Goal: Task Accomplishment & Management: Manage account settings

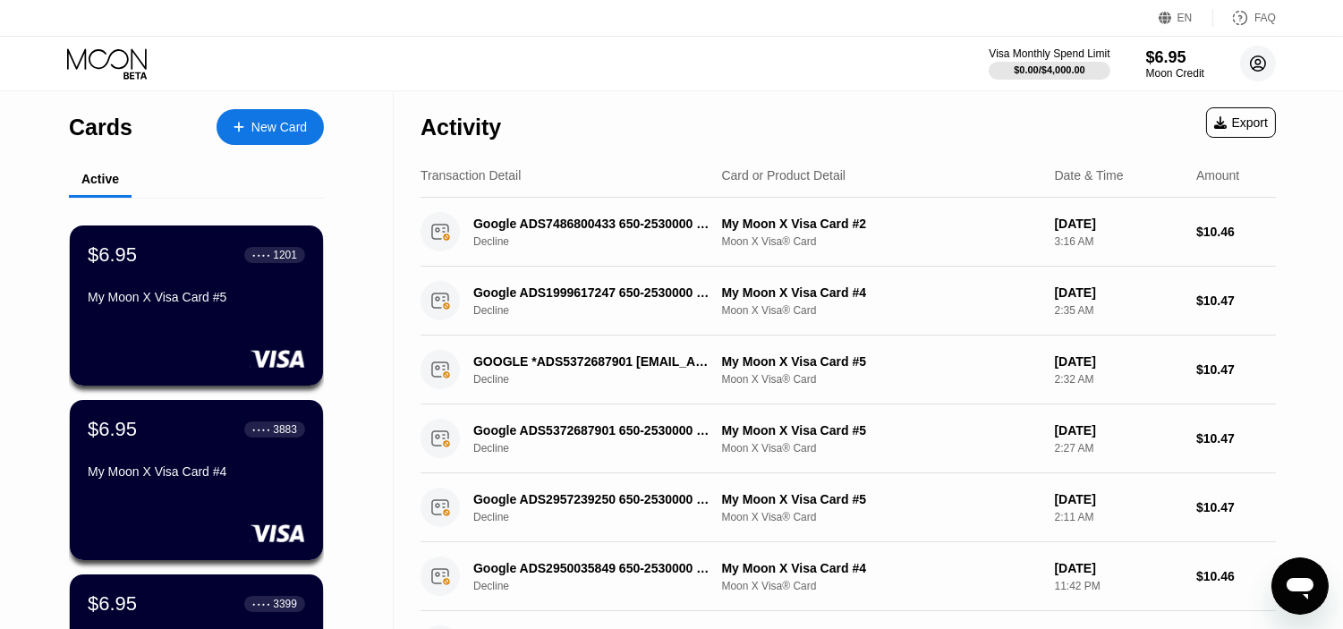
click at [1265, 61] on icon at bounding box center [1258, 63] width 15 height 15
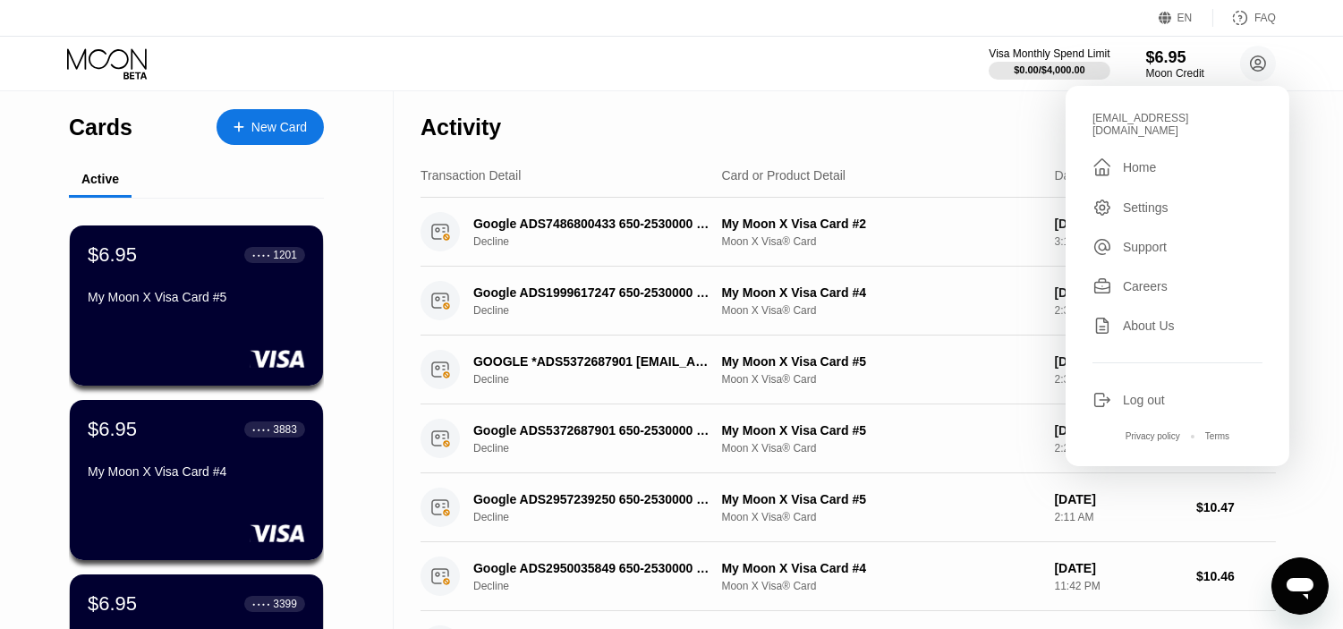
click at [0, 297] on div "Cards New Card Active $6.95 ● ● ● ● 1201 My Moon X Visa Card #5 $6.95 ● ● ● ● 3…" at bounding box center [197, 615] width 394 height 1048
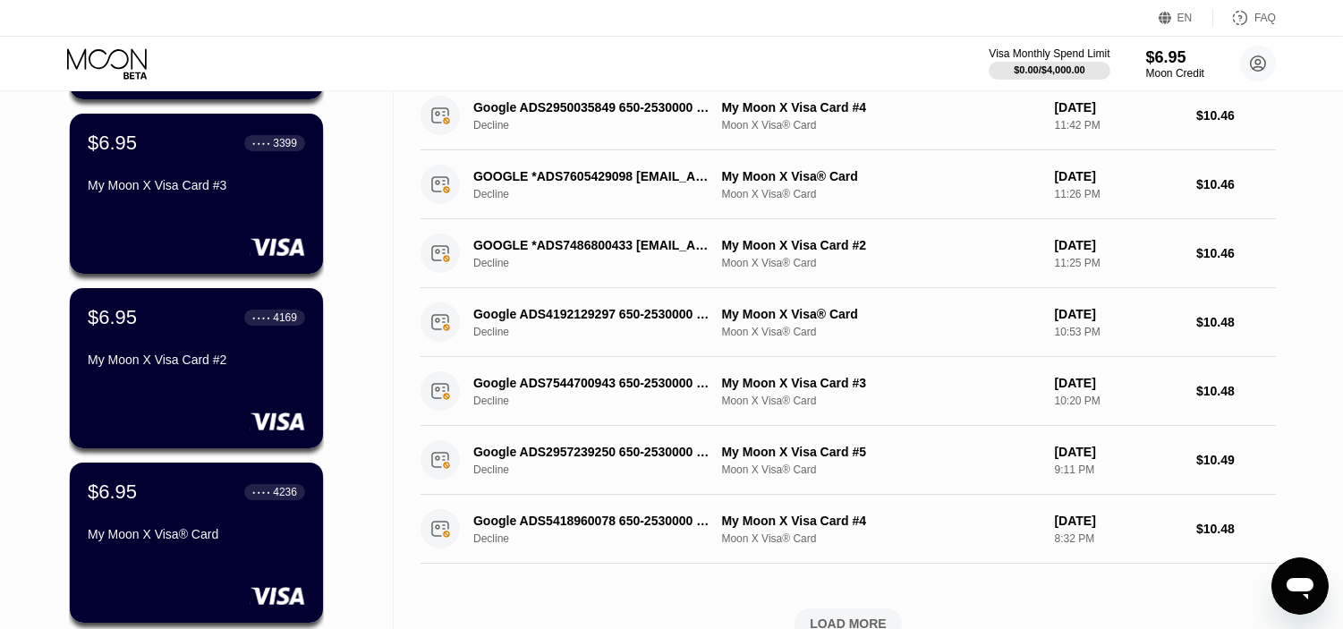
scroll to position [786, 0]
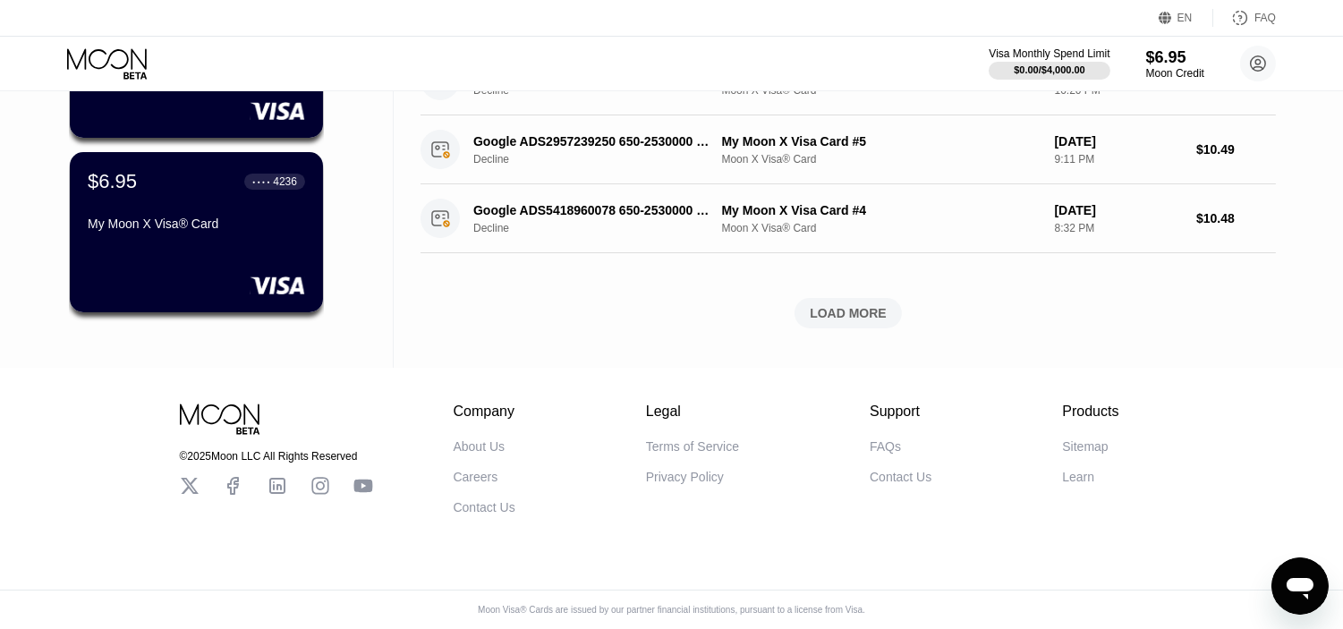
drag, startPoint x: 0, startPoint y: 247, endPoint x: 41, endPoint y: 412, distance: 169.7
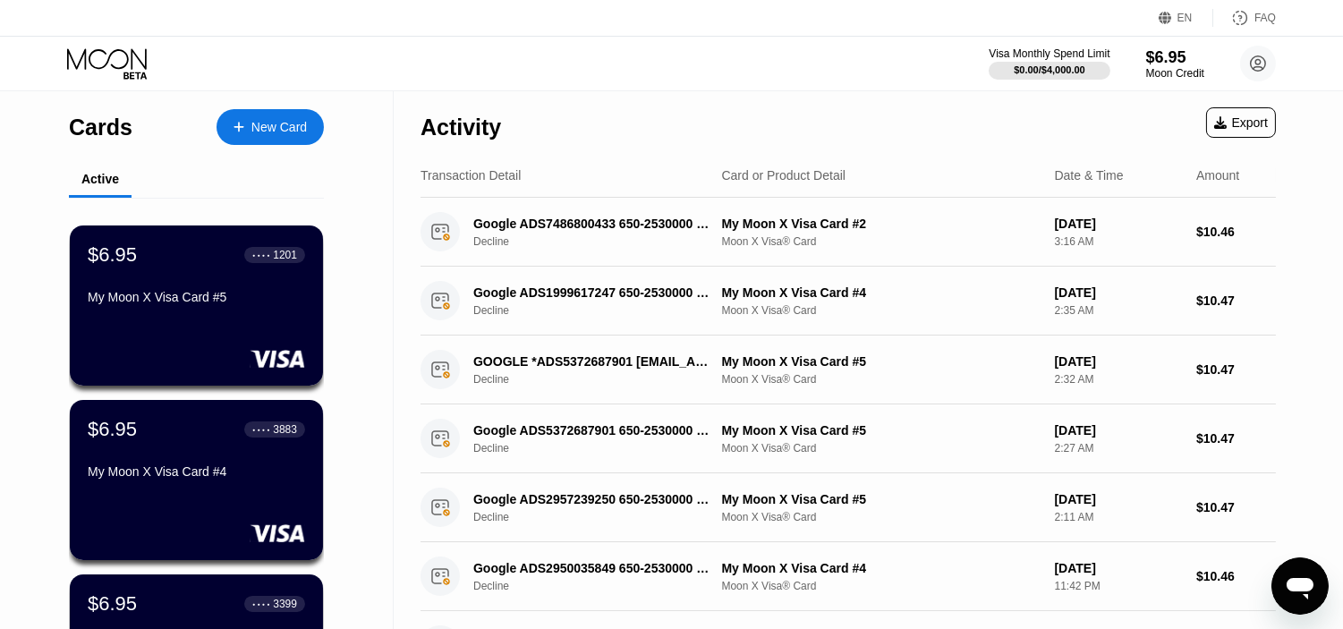
drag, startPoint x: 0, startPoint y: 383, endPoint x: 0, endPoint y: 22, distance: 360.6
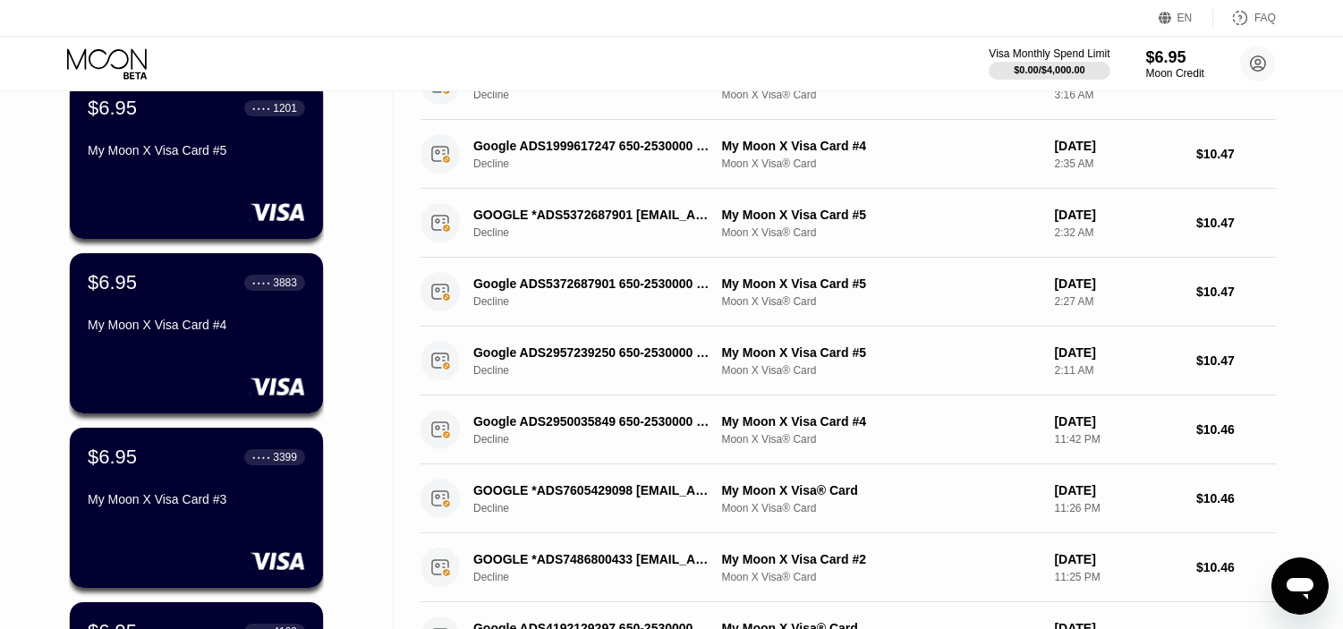
scroll to position [786, 0]
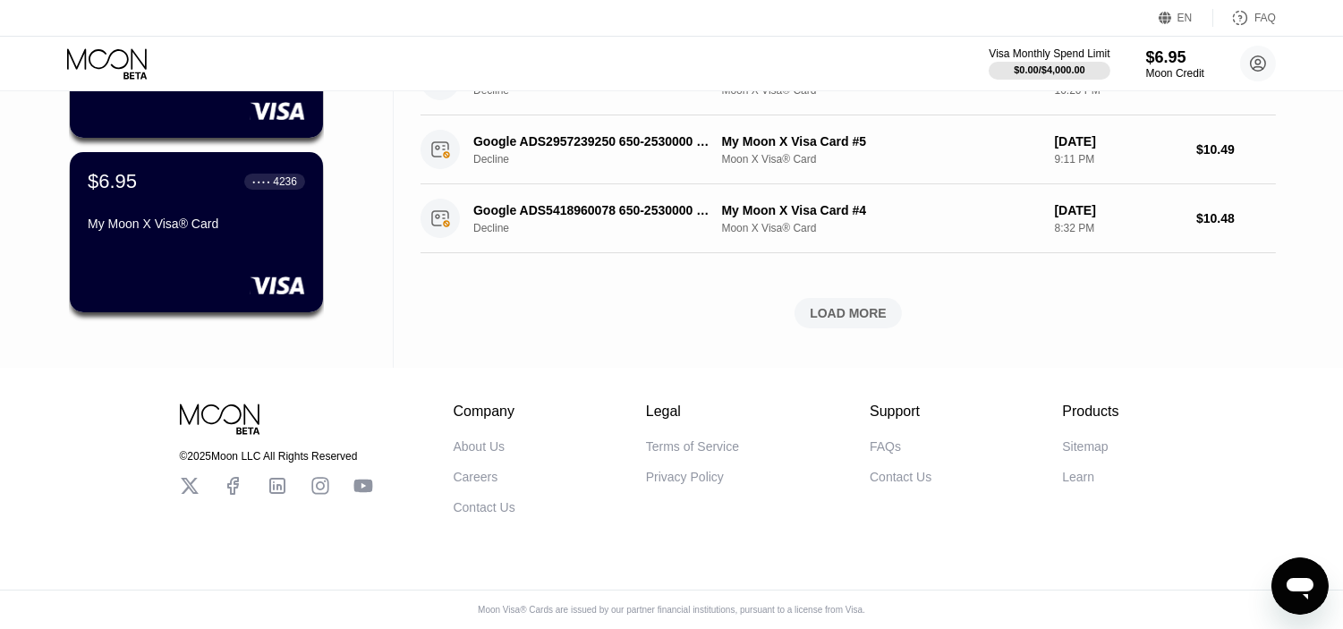
drag, startPoint x: 1293, startPoint y: 155, endPoint x: 771, endPoint y: 425, distance: 587.5
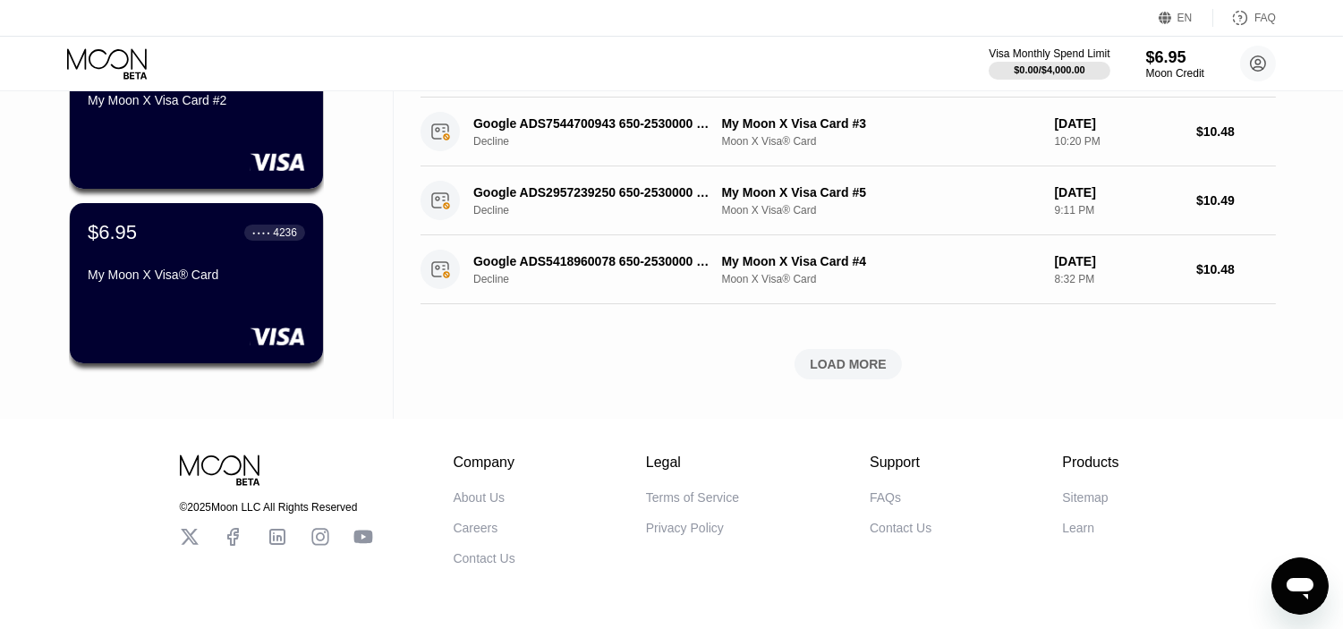
scroll to position [0, 0]
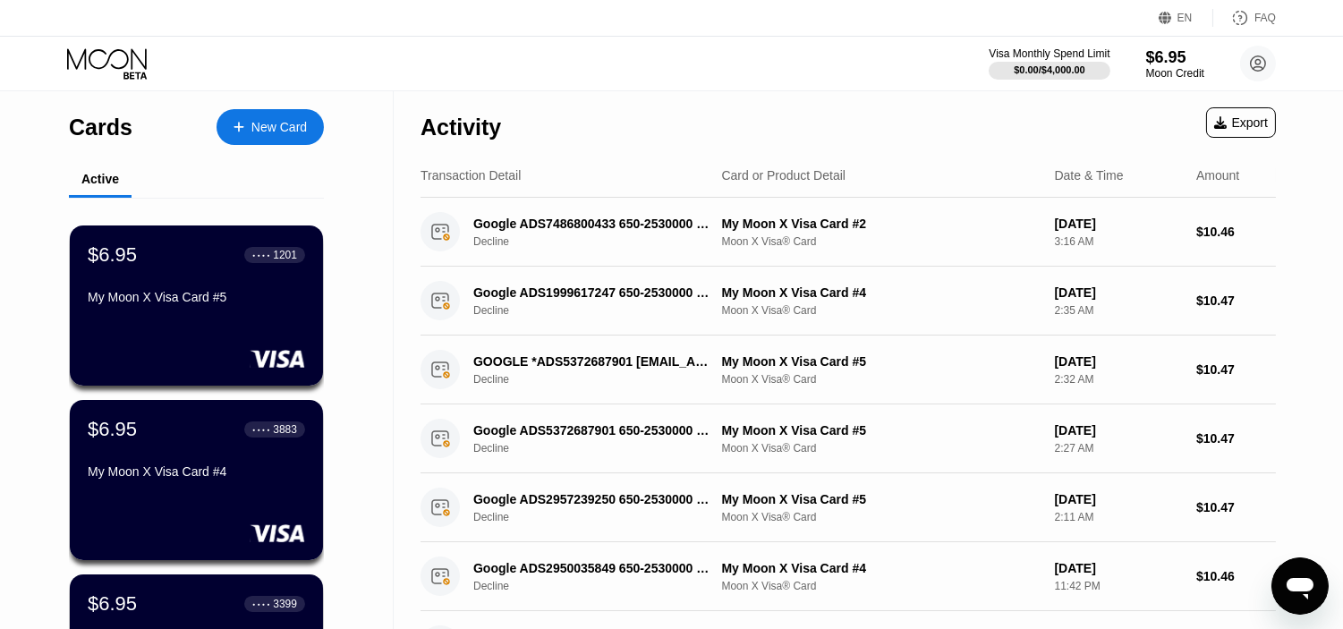
drag, startPoint x: 0, startPoint y: 460, endPoint x: 0, endPoint y: 126, distance: 333.8
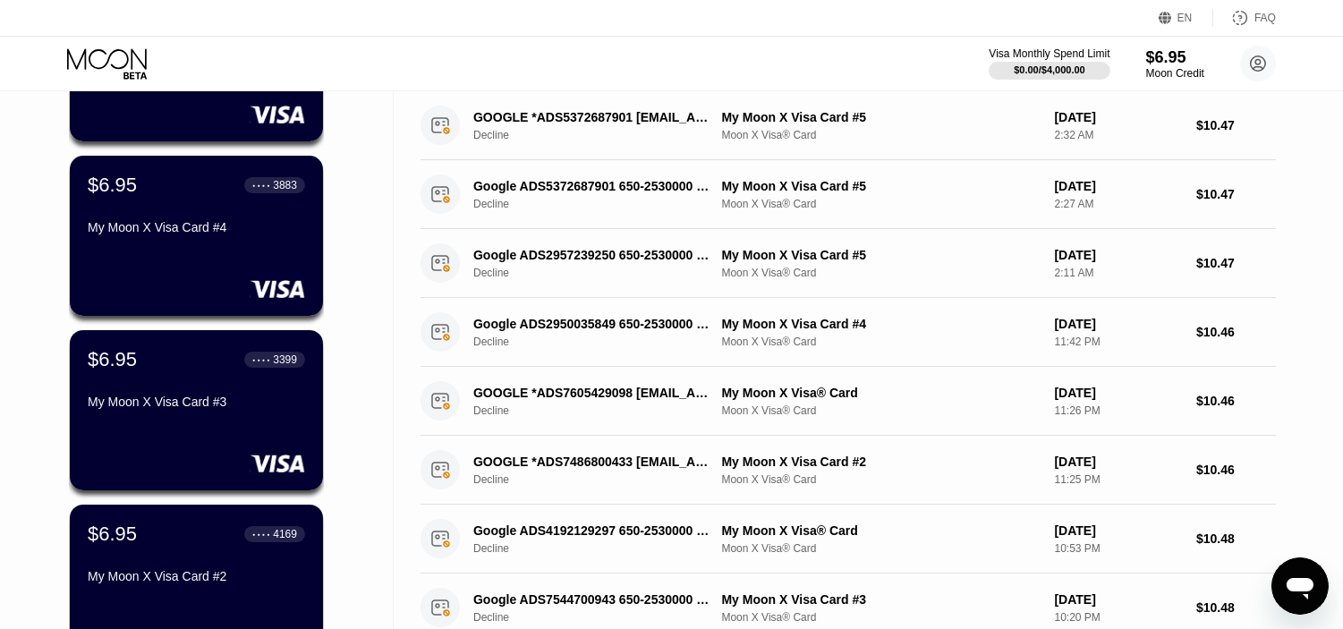
scroll to position [786, 0]
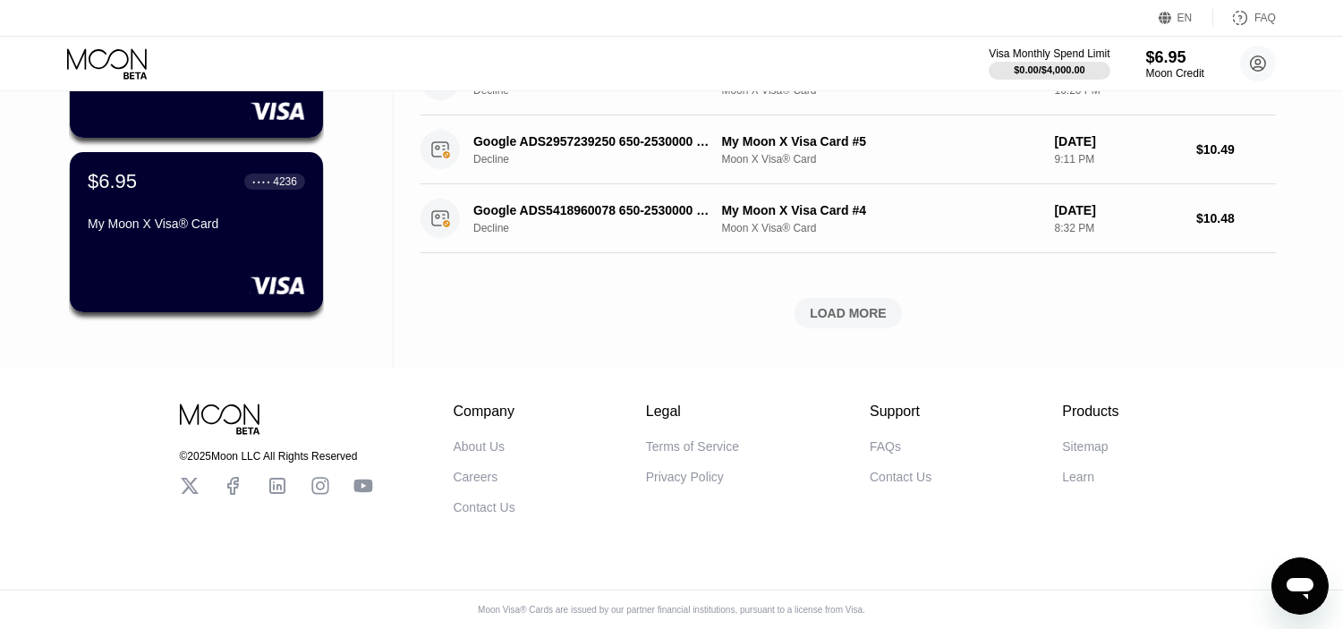
drag, startPoint x: 1303, startPoint y: 149, endPoint x: 1313, endPoint y: 390, distance: 241.8
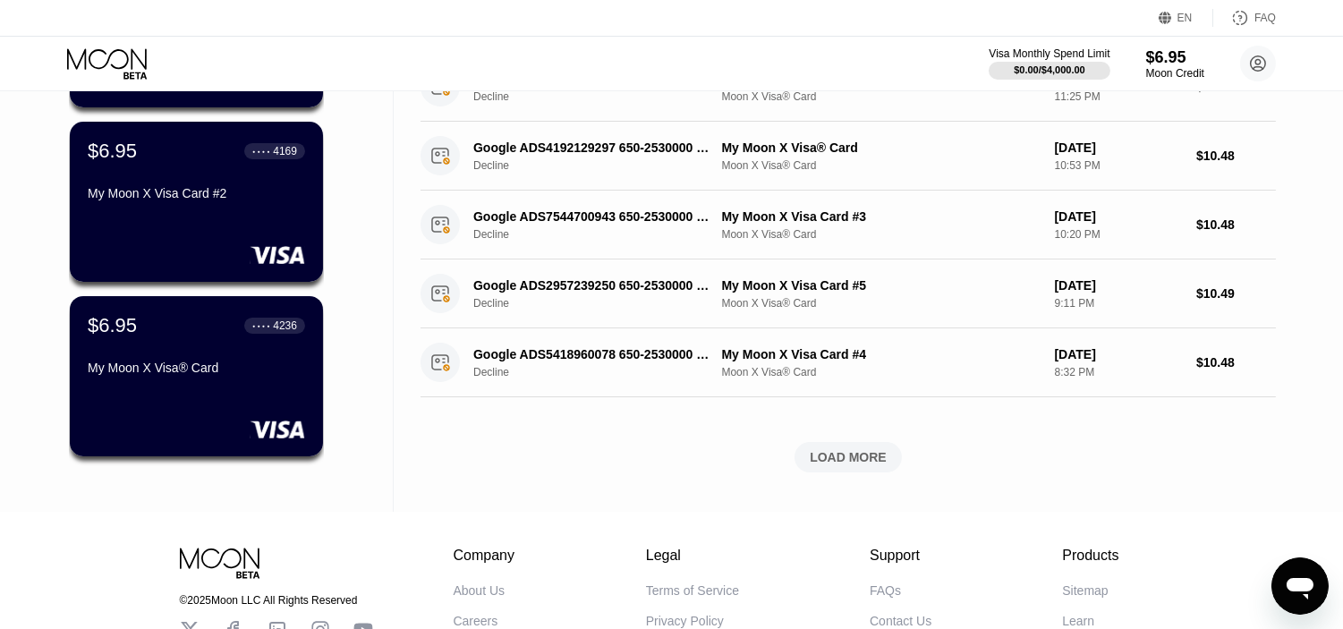
scroll to position [0, 0]
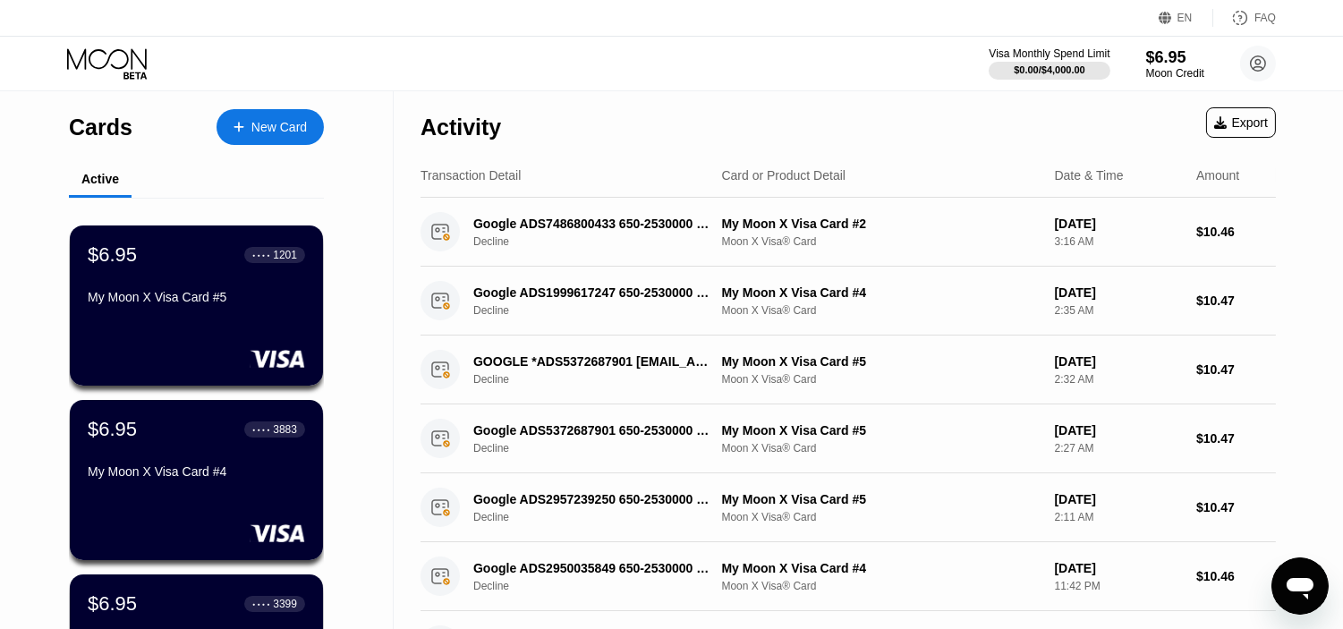
drag, startPoint x: 0, startPoint y: 247, endPoint x: 0, endPoint y: 163, distance: 84.1
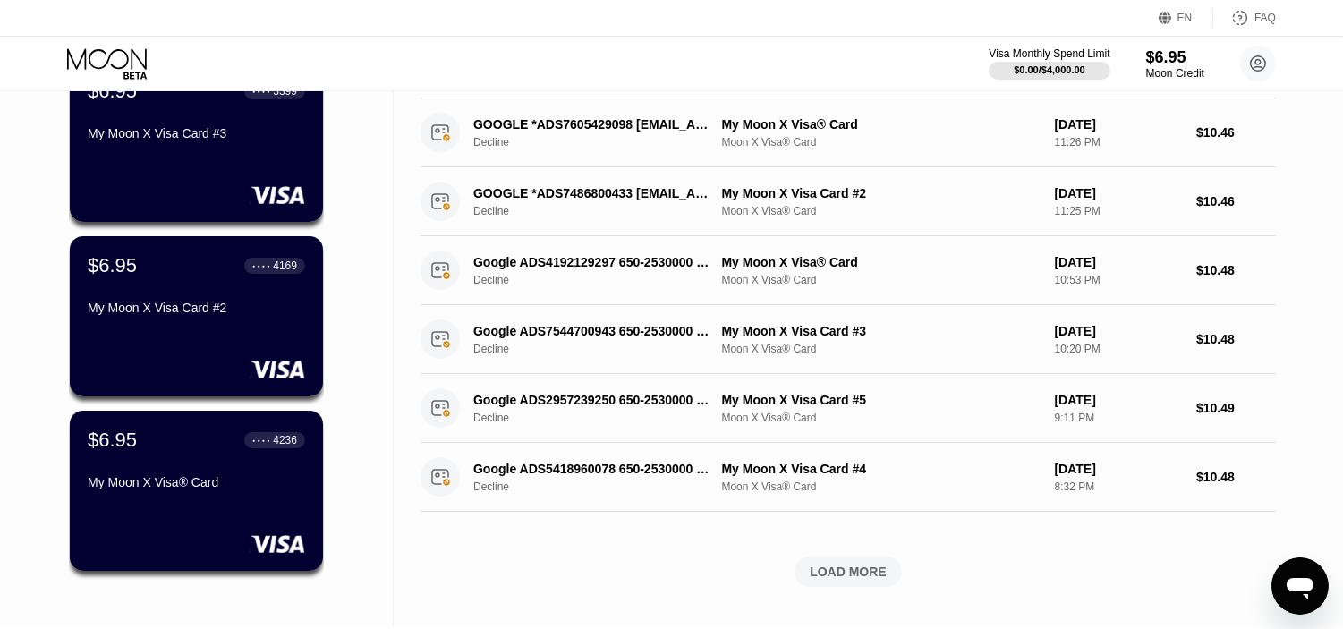
scroll to position [786, 0]
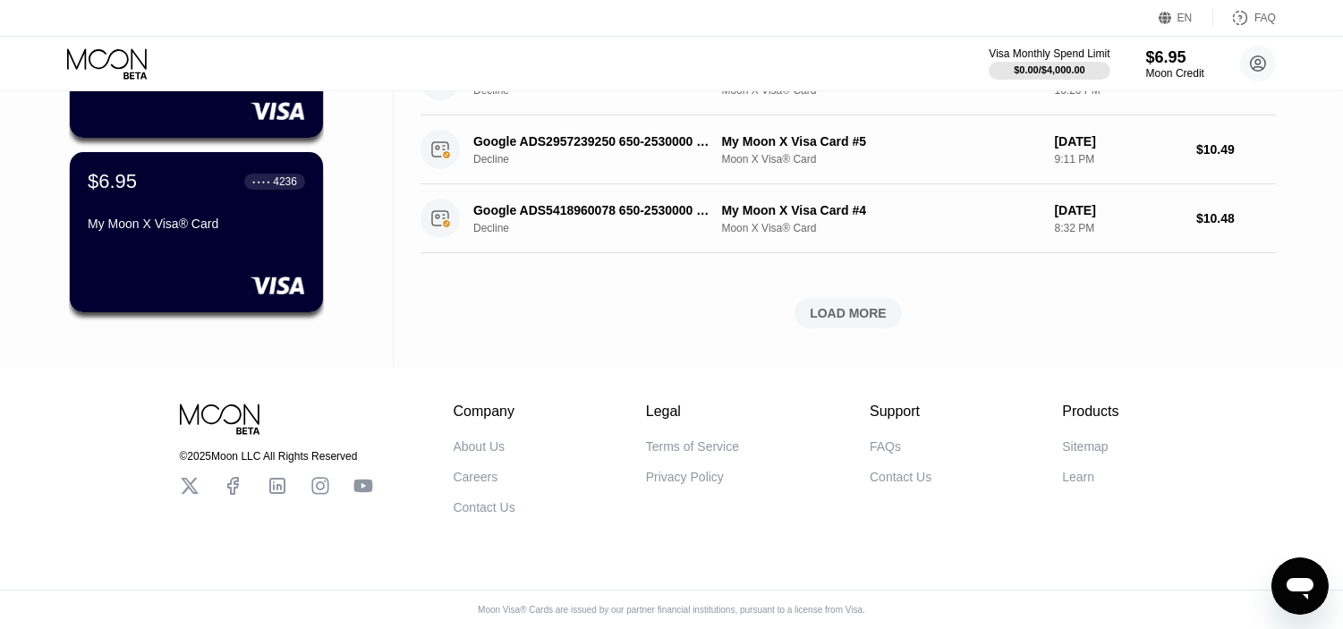
drag, startPoint x: 1291, startPoint y: 183, endPoint x: 1348, endPoint y: 469, distance: 291.8
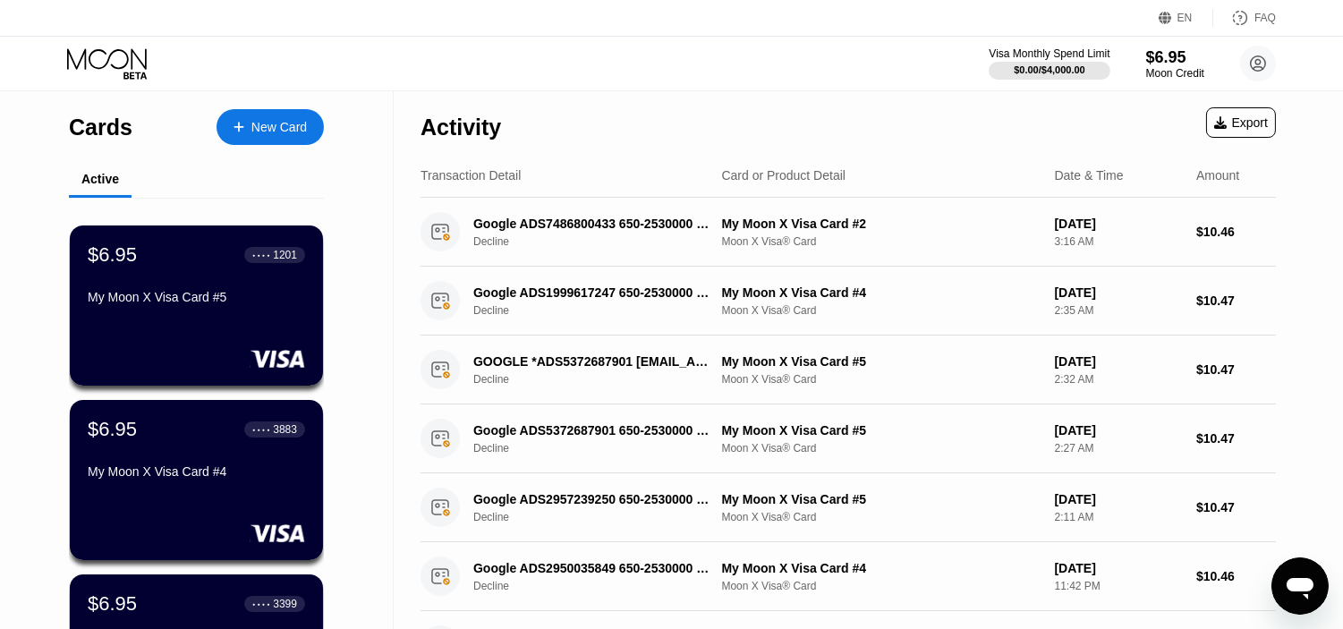
drag, startPoint x: 0, startPoint y: 469, endPoint x: 0, endPoint y: 125, distance: 343.6
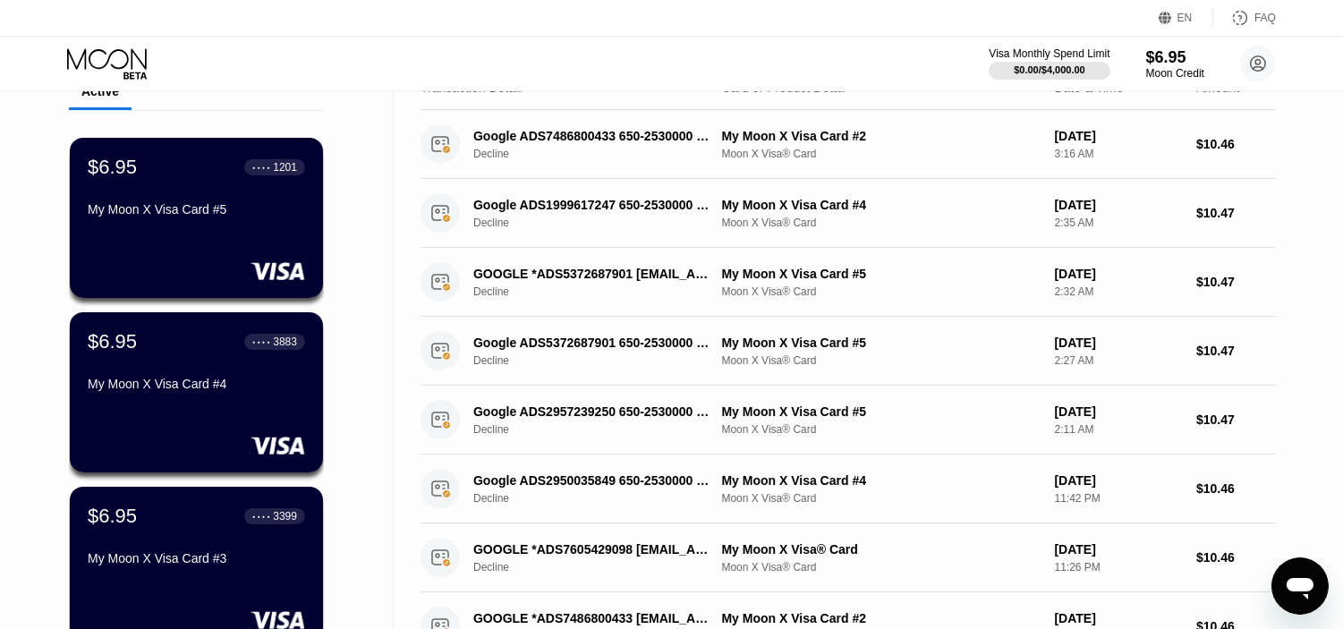
scroll to position [786, 0]
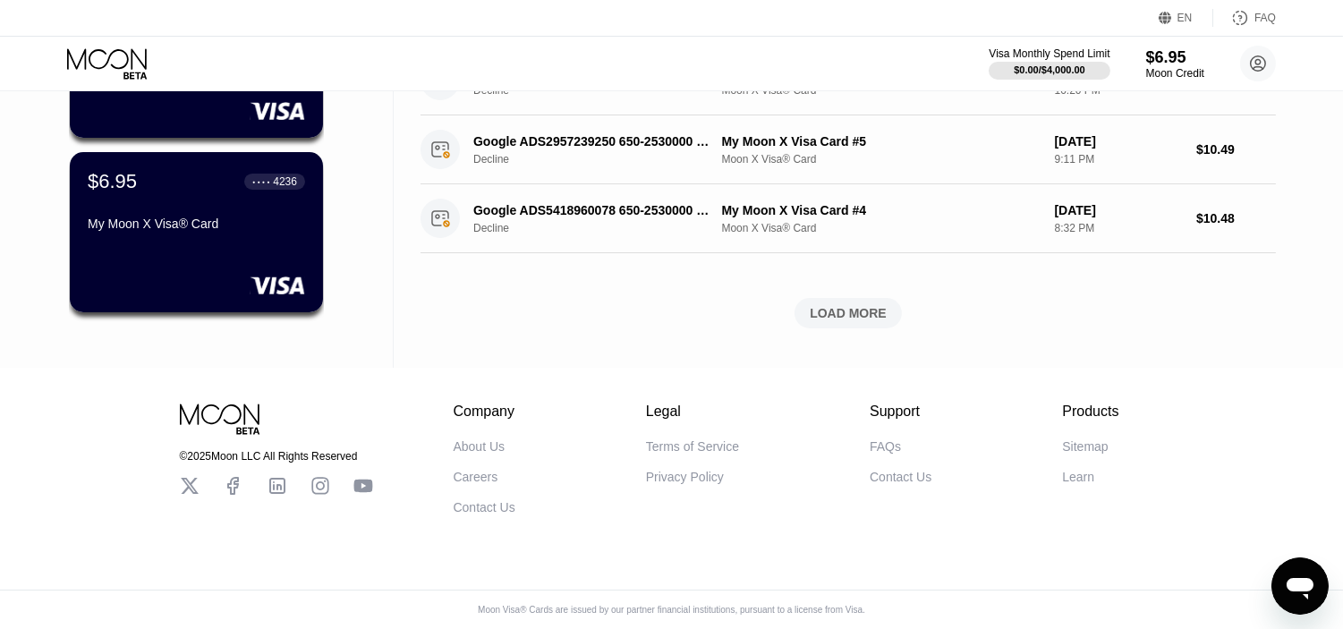
drag, startPoint x: 1303, startPoint y: 313, endPoint x: 1283, endPoint y: 416, distance: 104.8
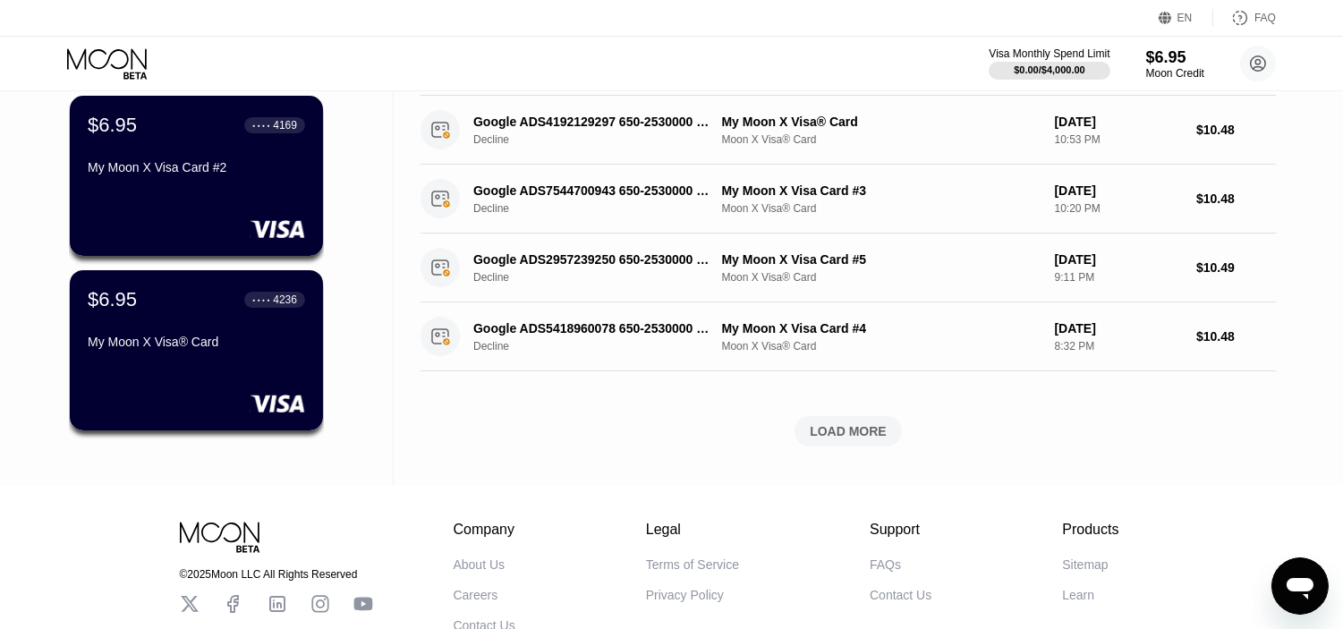
scroll to position [0, 0]
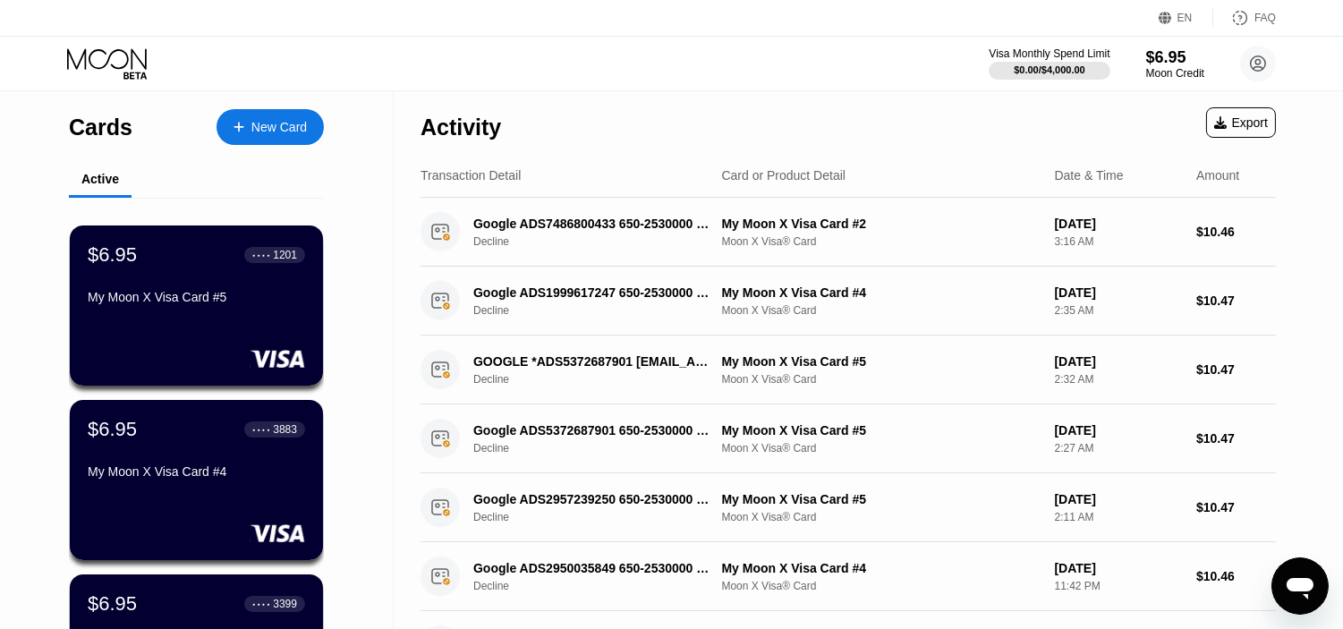
drag, startPoint x: 0, startPoint y: 446, endPoint x: 47, endPoint y: 153, distance: 296.4
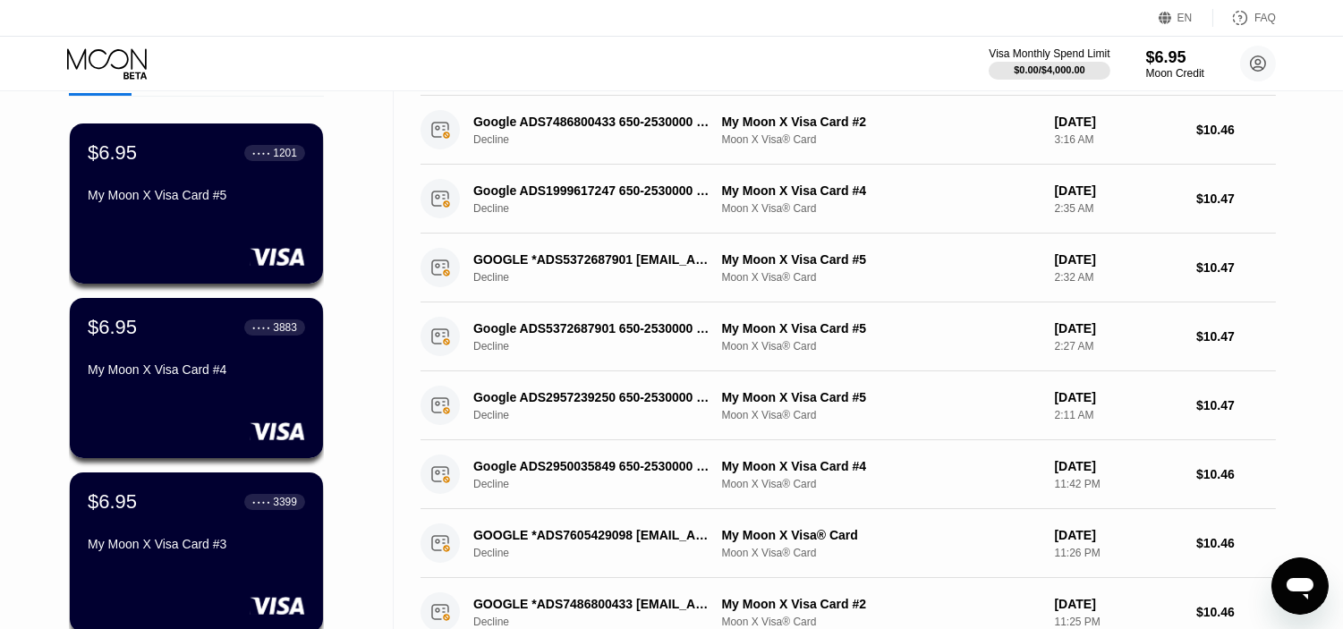
scroll to position [786, 0]
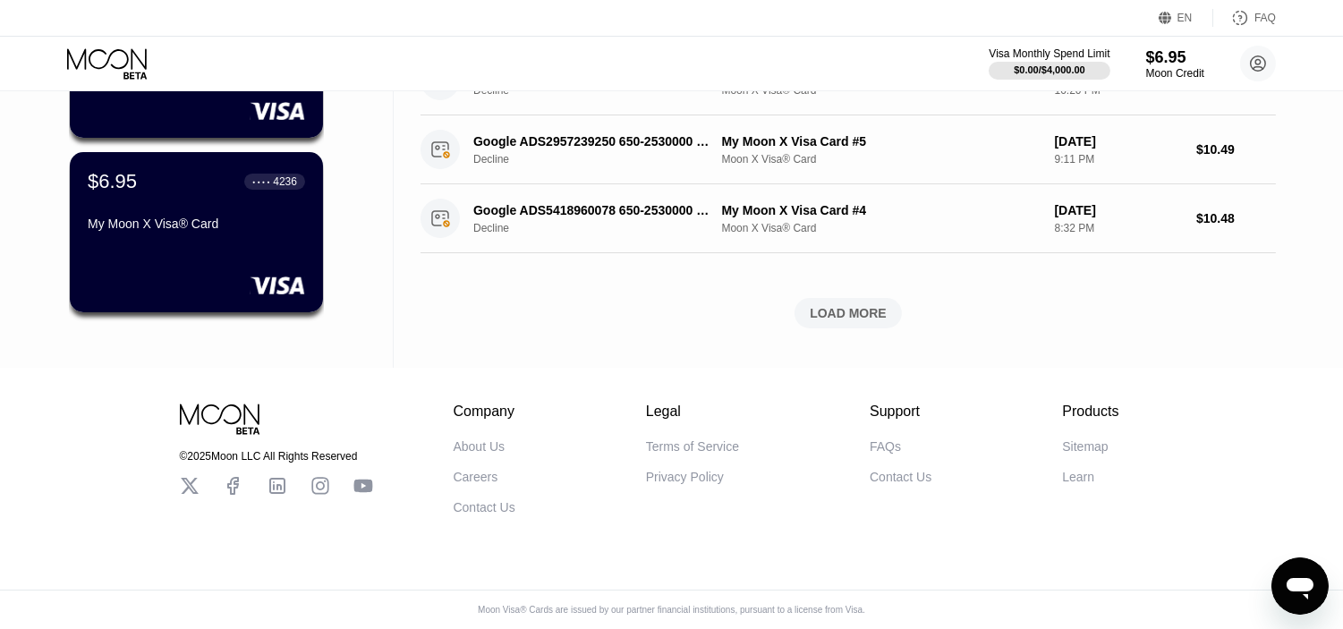
drag, startPoint x: 1286, startPoint y: 242, endPoint x: 1295, endPoint y: 338, distance: 96.2
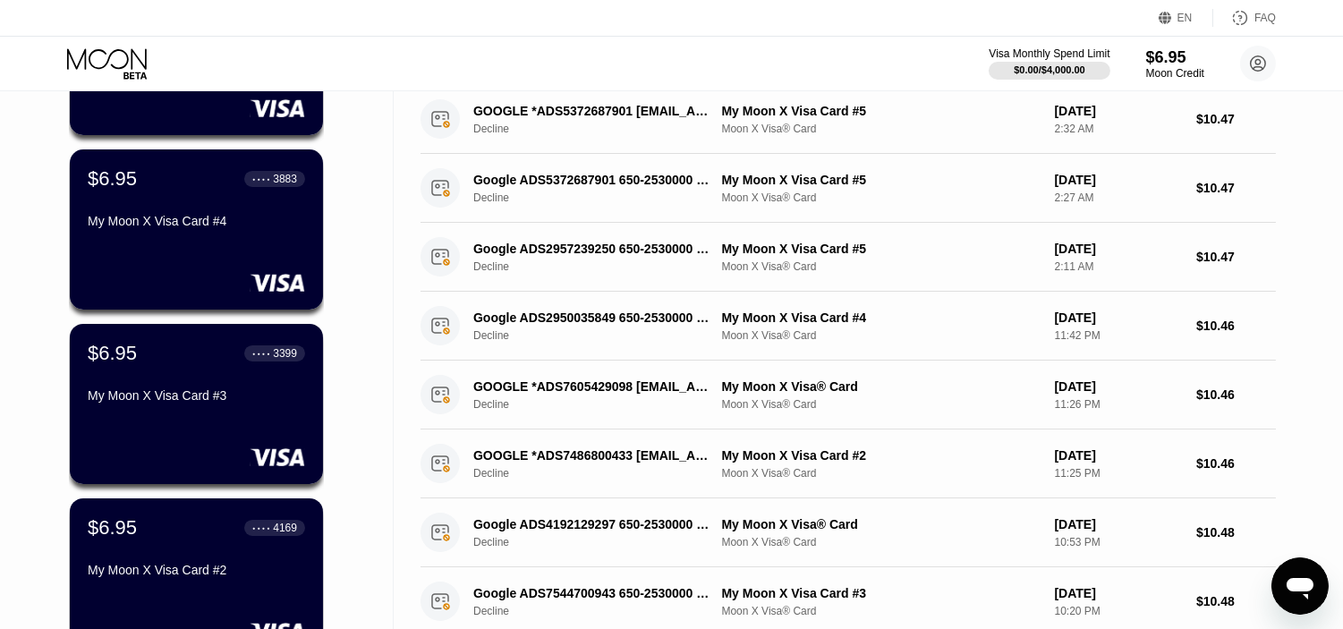
scroll to position [0, 0]
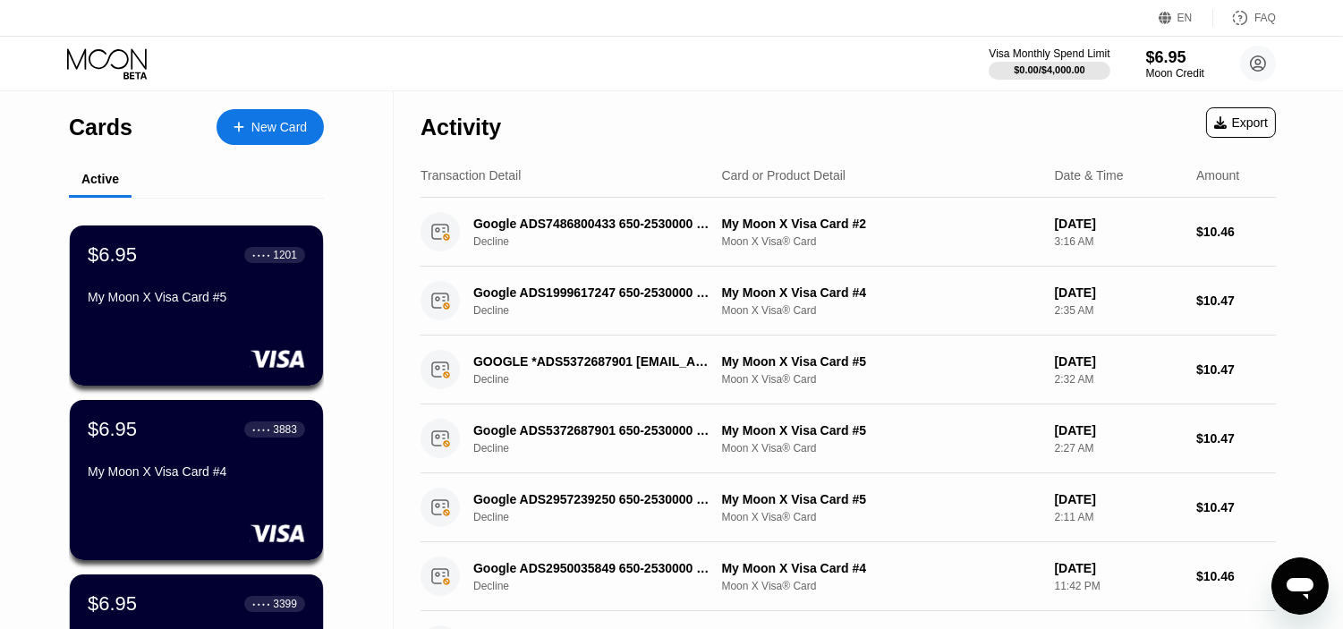
drag, startPoint x: 46, startPoint y: 388, endPoint x: 0, endPoint y: 140, distance: 252.0
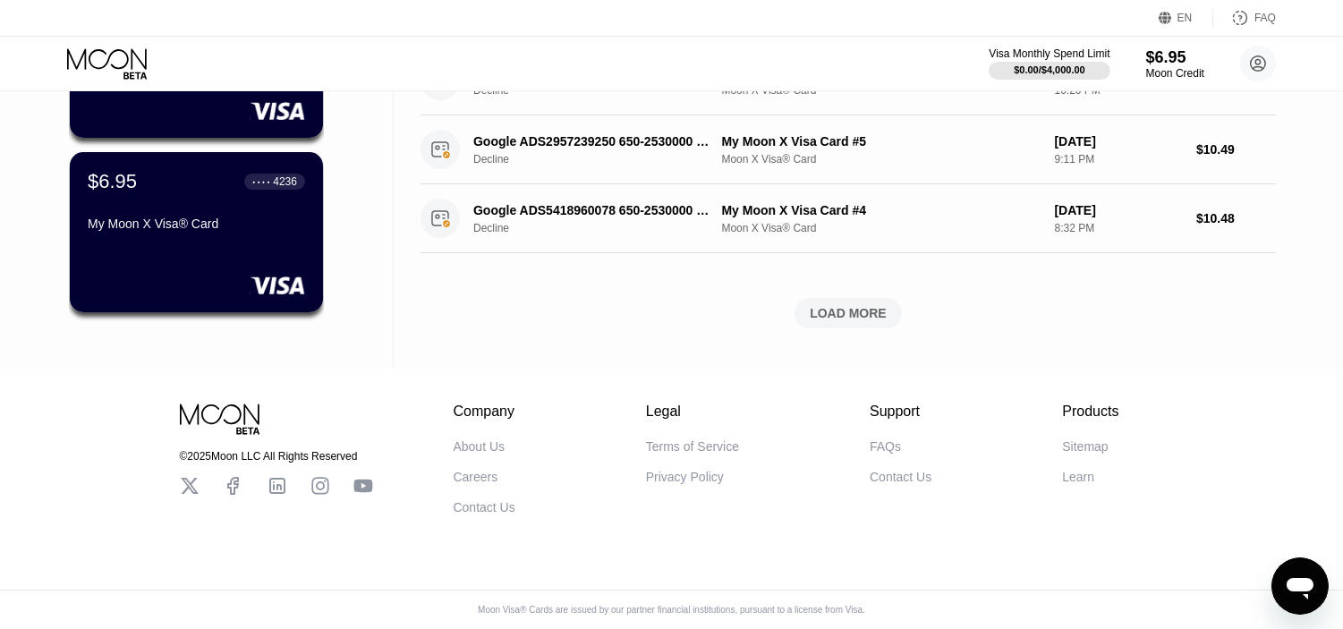
drag, startPoint x: 1284, startPoint y: 167, endPoint x: 1303, endPoint y: 399, distance: 232.5
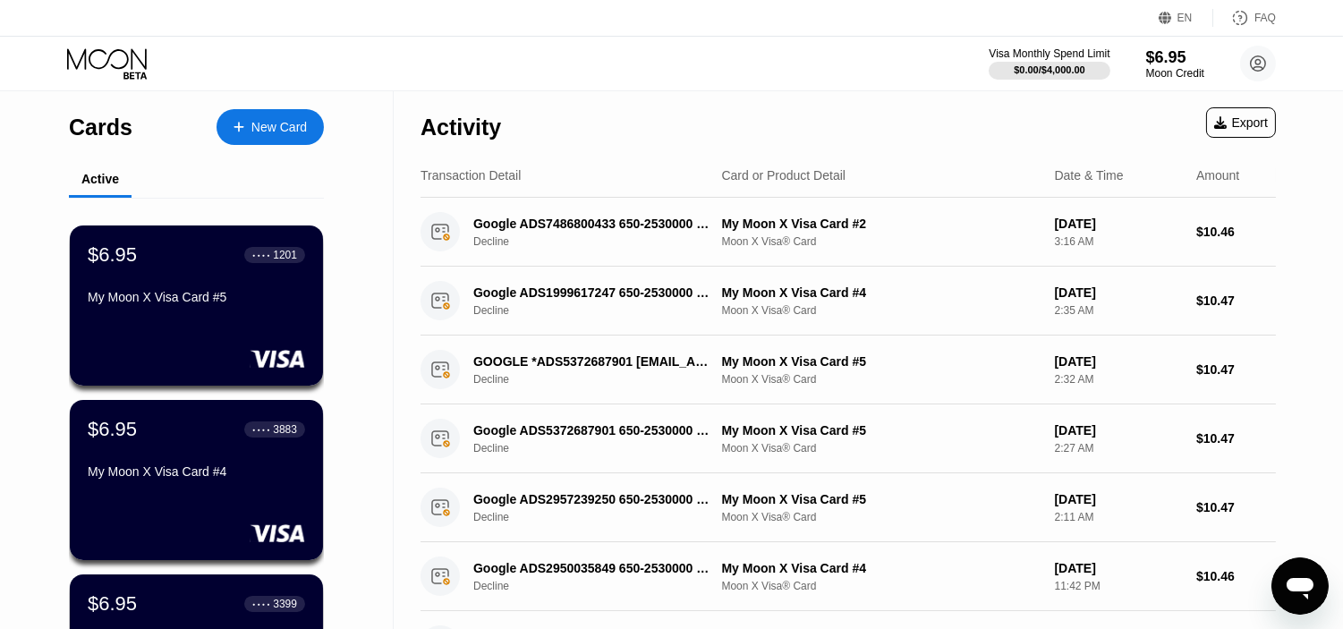
drag, startPoint x: 70, startPoint y: 310, endPoint x: 0, endPoint y: 73, distance: 246.3
click at [1251, 69] on circle at bounding box center [1258, 64] width 36 height 36
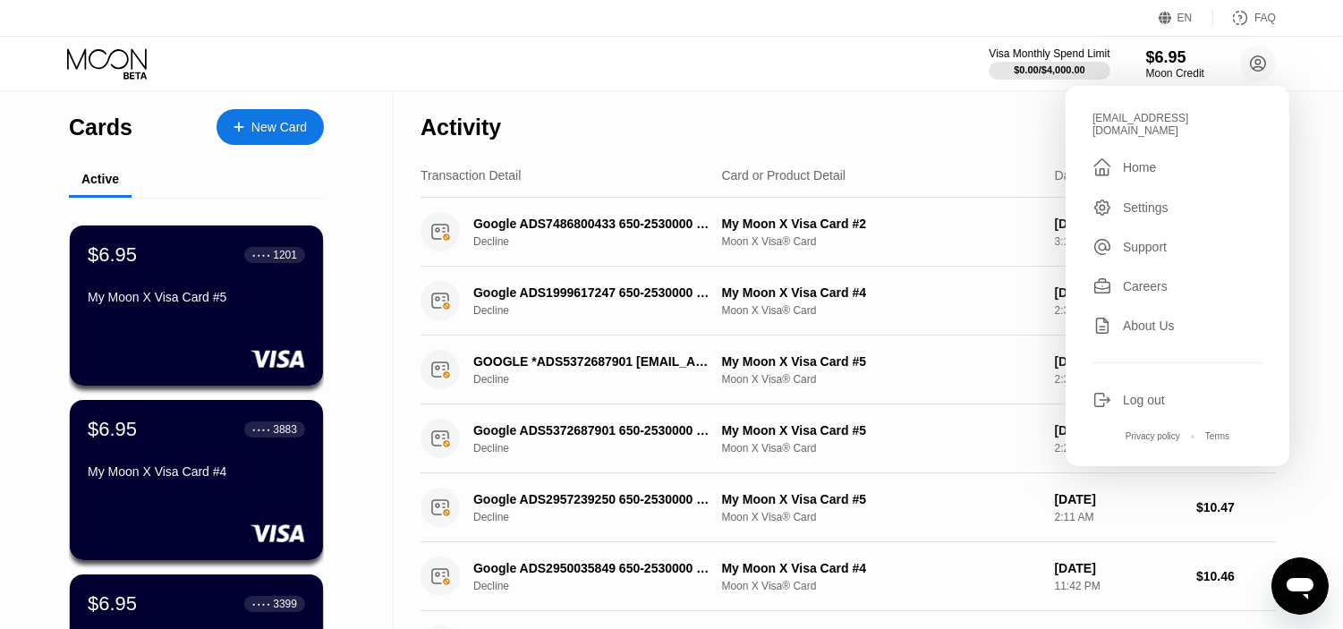
click at [1153, 200] on div "Settings" at bounding box center [1146, 207] width 46 height 14
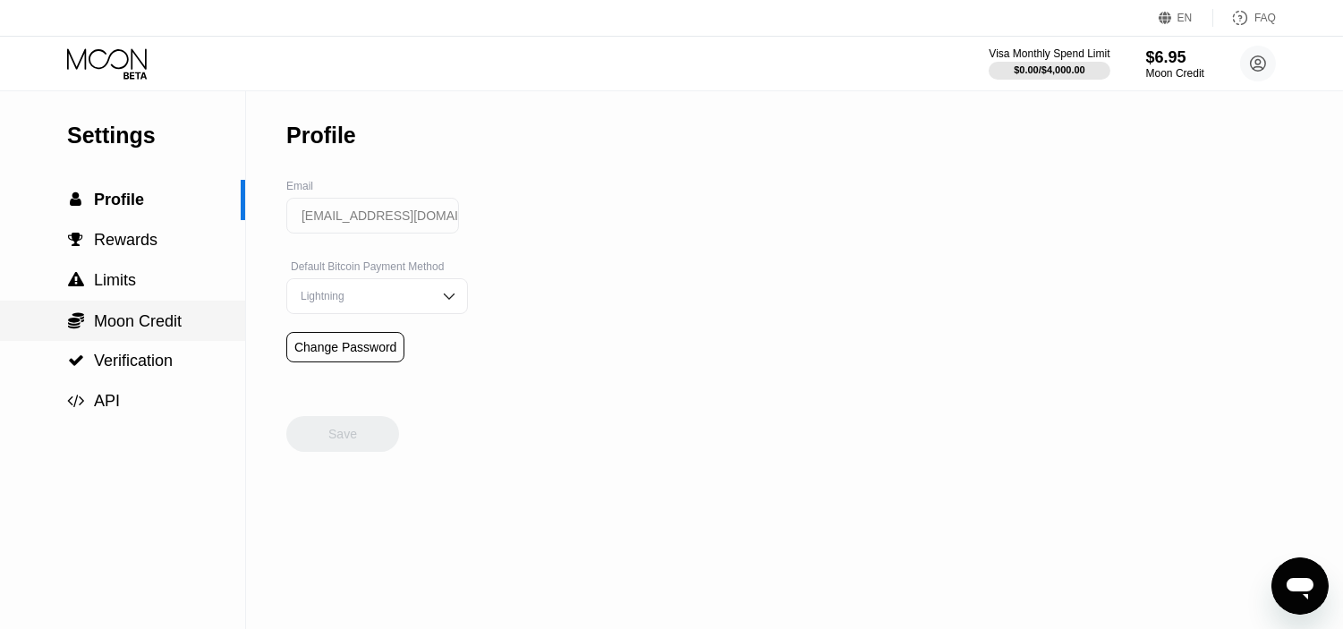
click at [146, 324] on span "Moon Credit" at bounding box center [138, 321] width 88 height 18
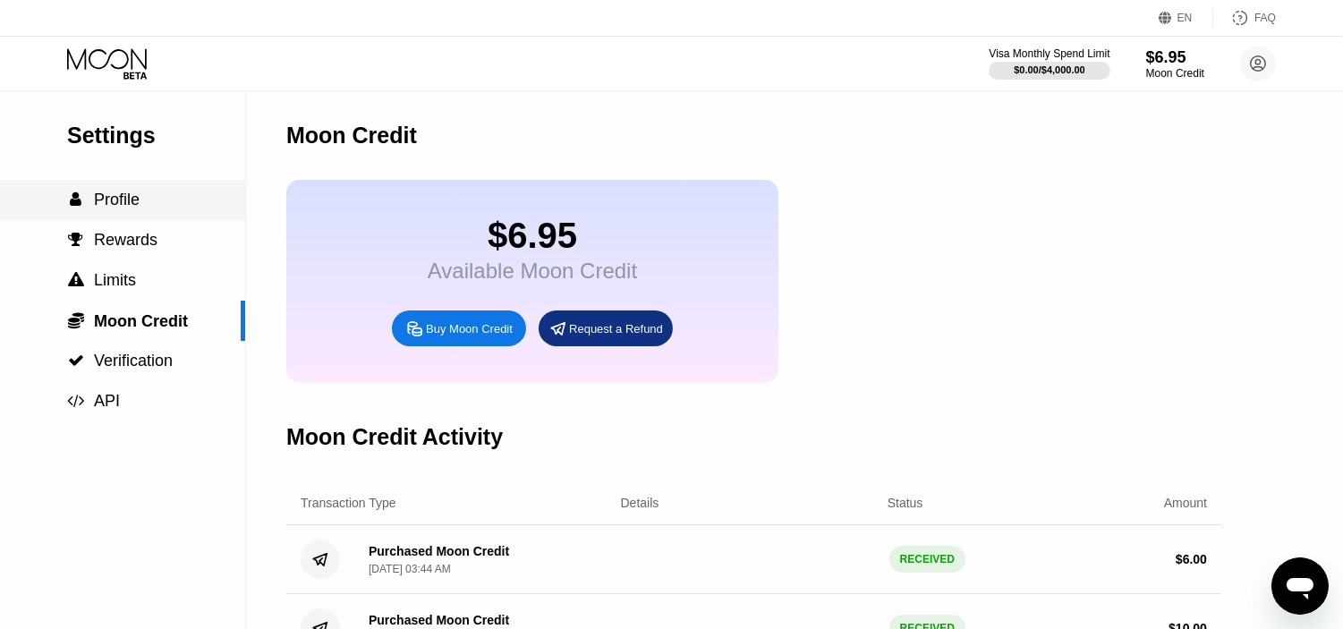
drag, startPoint x: 32, startPoint y: 360, endPoint x: 21, endPoint y: 156, distance: 204.3
click at [88, 69] on icon at bounding box center [108, 63] width 83 height 31
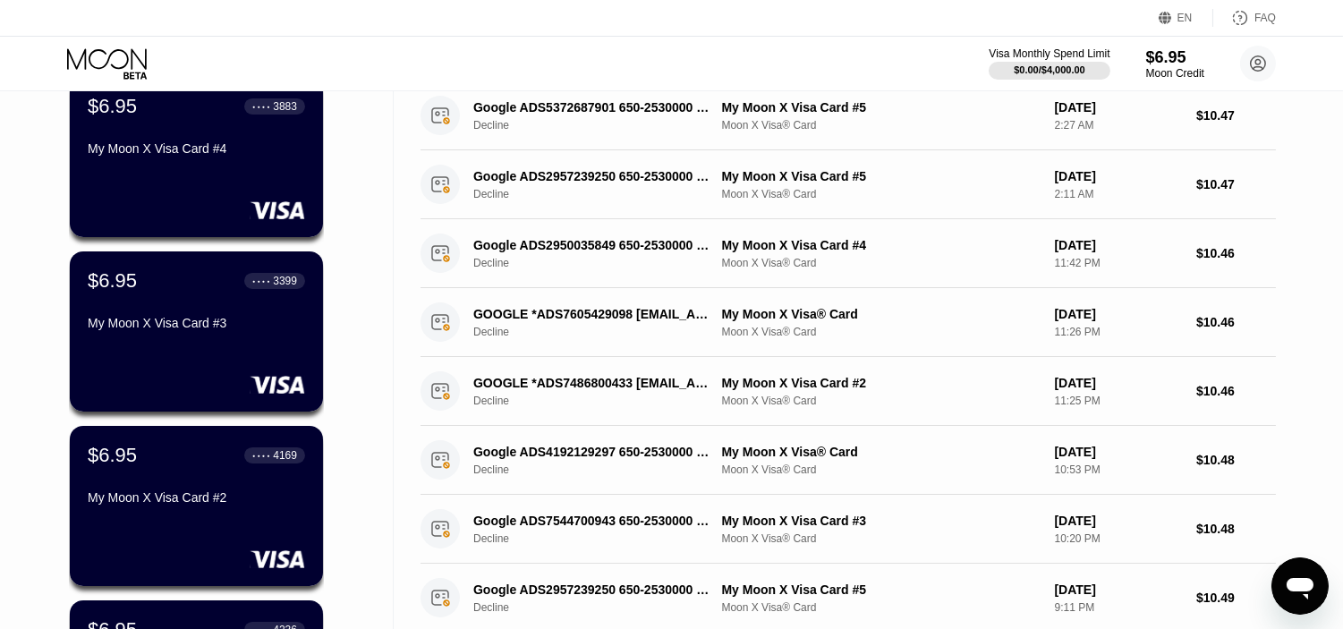
scroll to position [695, 0]
